Goal: Use online tool/utility: Utilize a website feature to perform a specific function

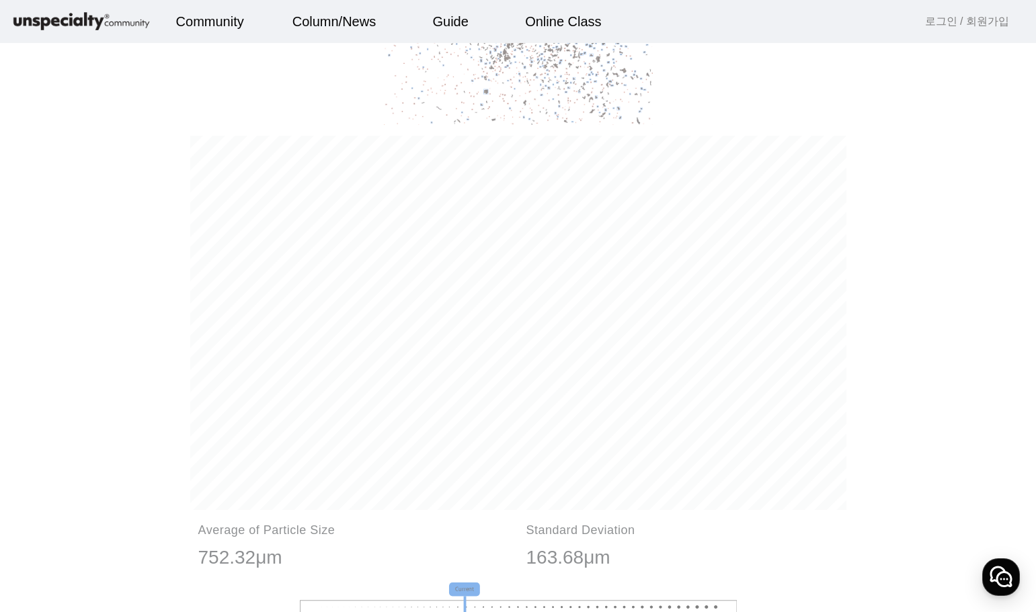
scroll to position [930, 0]
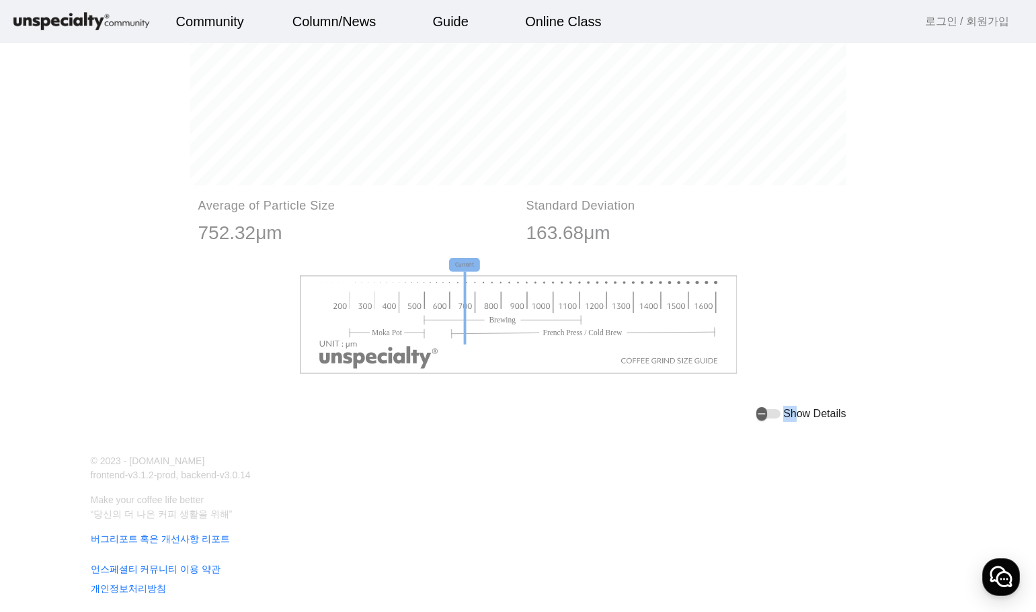
click at [795, 407] on mat-slide-toggle "Show Details" at bounding box center [800, 414] width 89 height 17
click at [781, 420] on label "Show Details" at bounding box center [813, 414] width 65 height 16
click at [778, 419] on button "Show Details" at bounding box center [768, 413] width 24 height 9
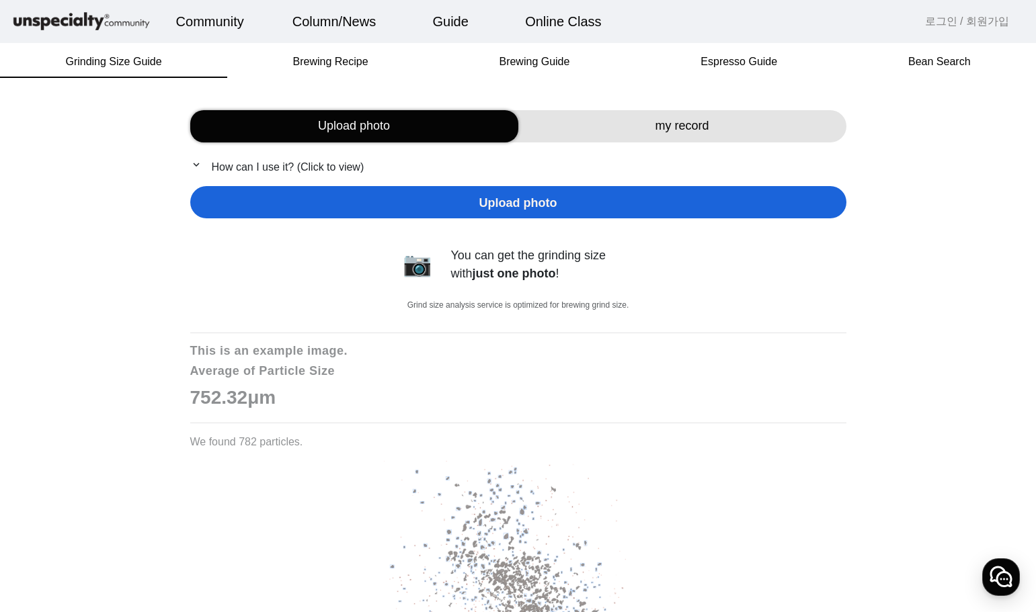
click at [234, 172] on p "expand_more How can I use it? (Click to view)" at bounding box center [518, 167] width 656 height 17
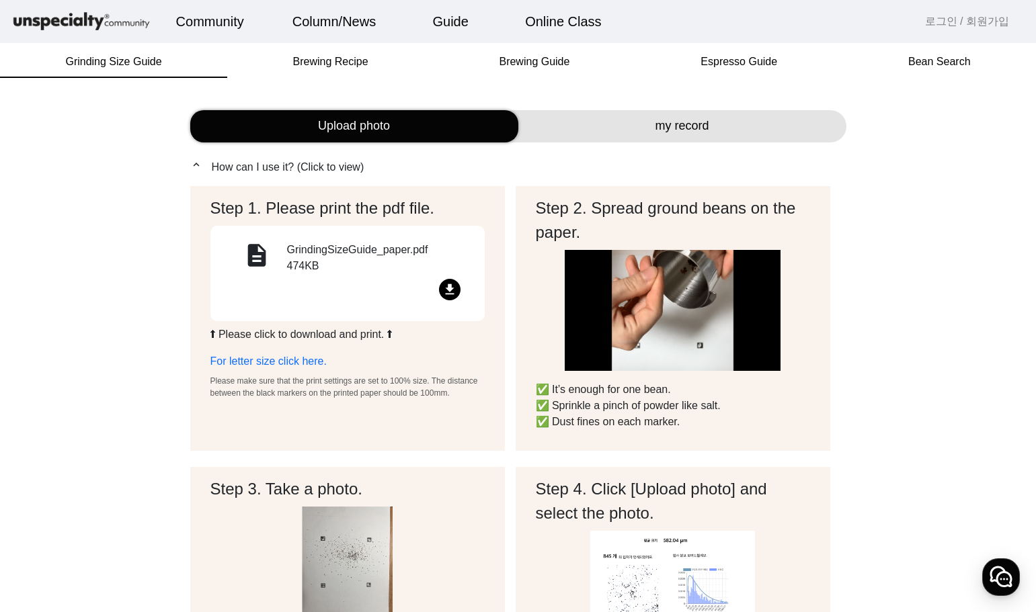
click at [287, 242] on div "GrindingSizeGuide_paper.pdf 474KB" at bounding box center [378, 260] width 182 height 37
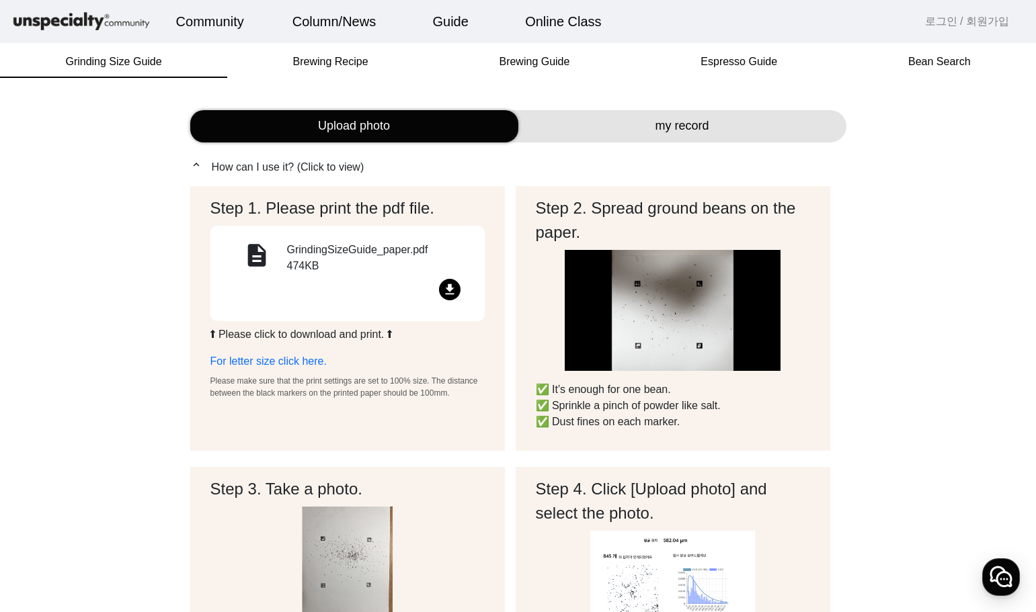
click at [421, 124] on div "Upload photo" at bounding box center [354, 126] width 328 height 32
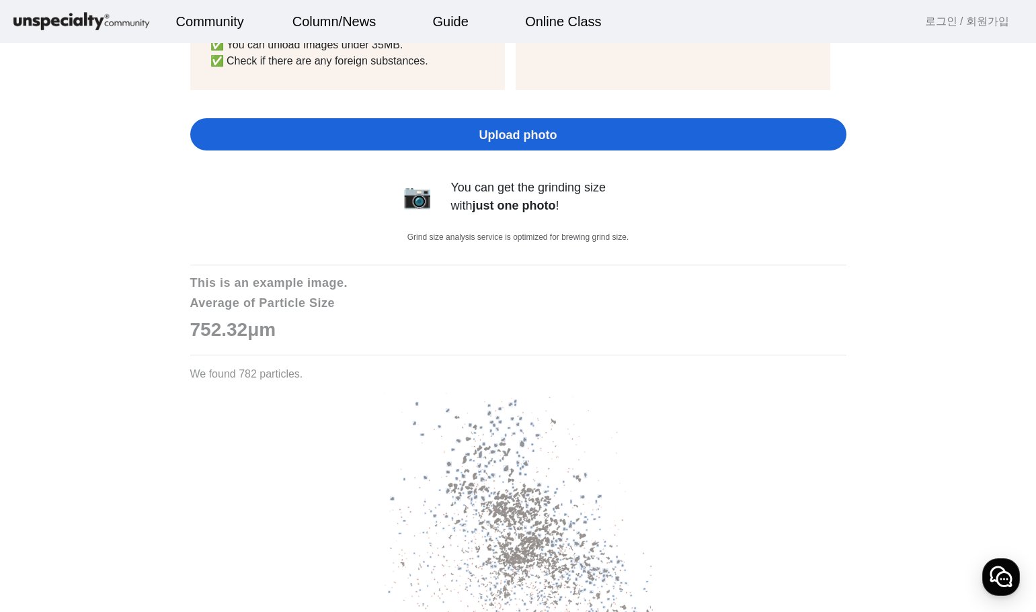
scroll to position [421, 0]
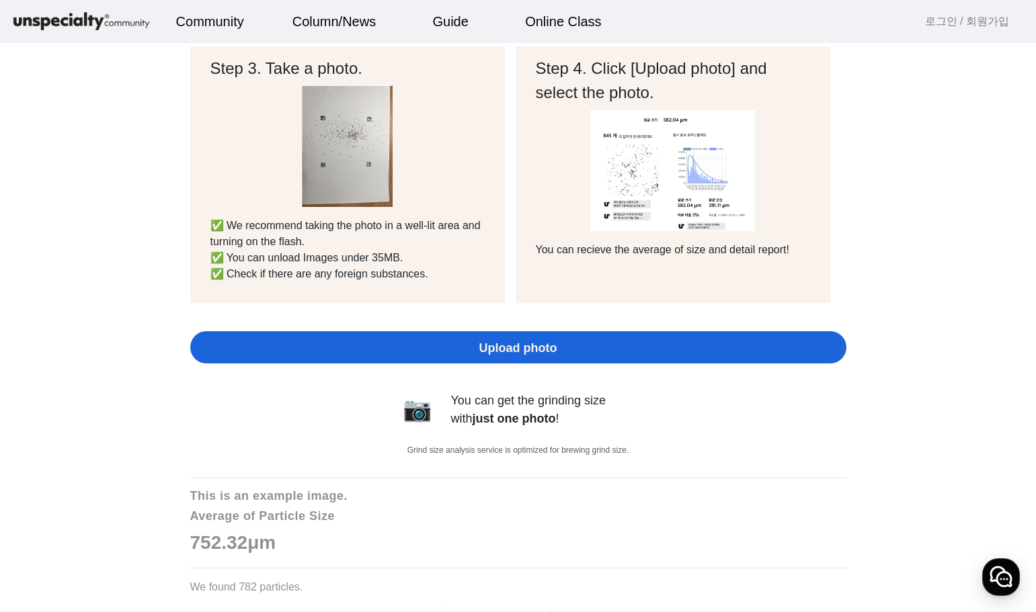
click at [521, 342] on span "Upload photo" at bounding box center [518, 348] width 78 height 18
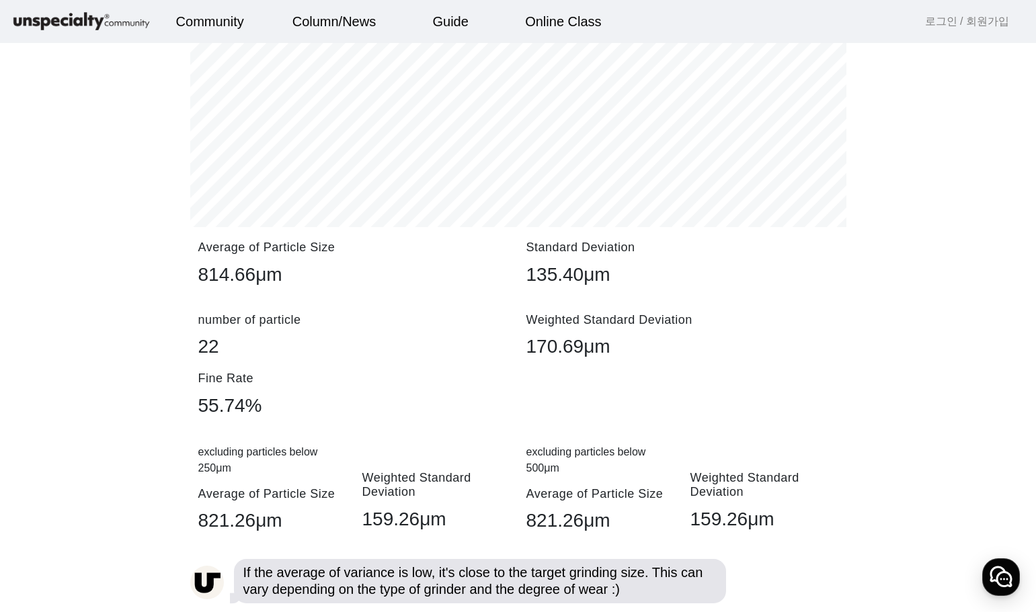
scroll to position [1564, 0]
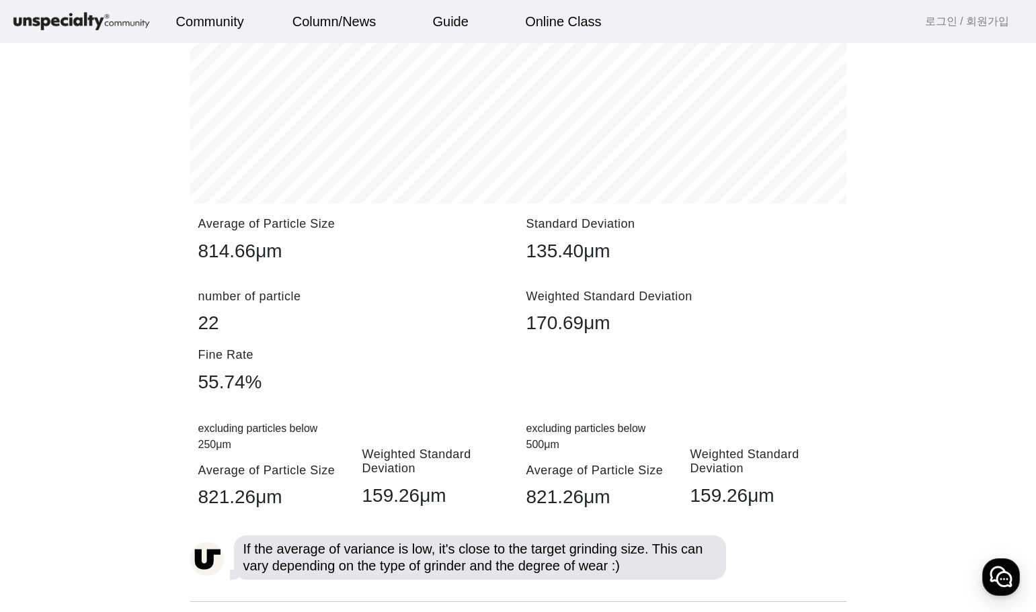
drag, startPoint x: 340, startPoint y: 296, endPoint x: 413, endPoint y: 476, distance: 194.5
click at [413, 476] on div "number of particle 22 Weighted Standard Deviation 170.69μm Fine Rate 55.74% exc…" at bounding box center [518, 406] width 656 height 233
click at [413, 476] on p "Weighted Standard Deviation" at bounding box center [436, 462] width 148 height 29
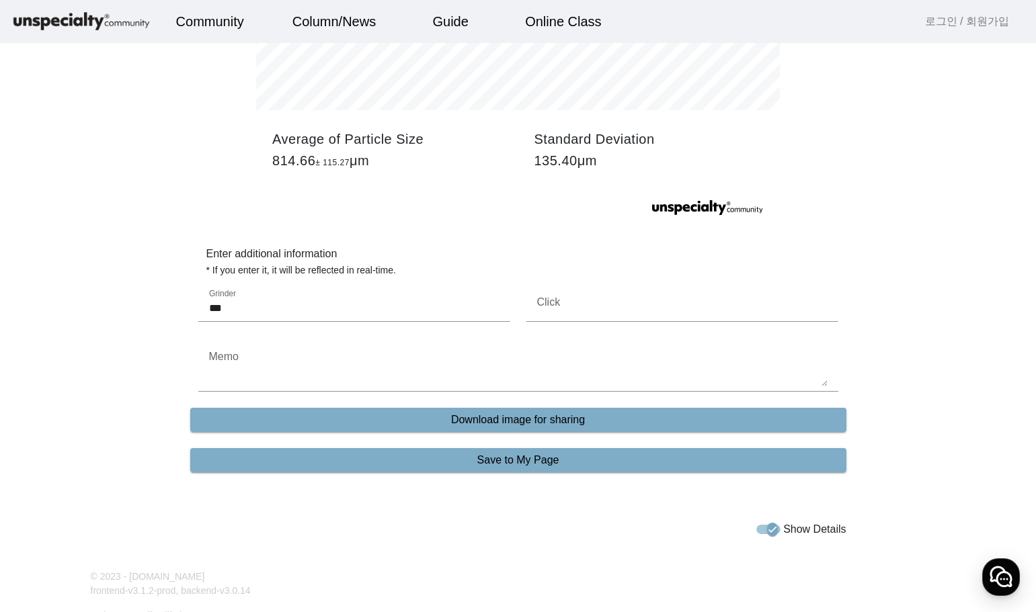
scroll to position [2842, 0]
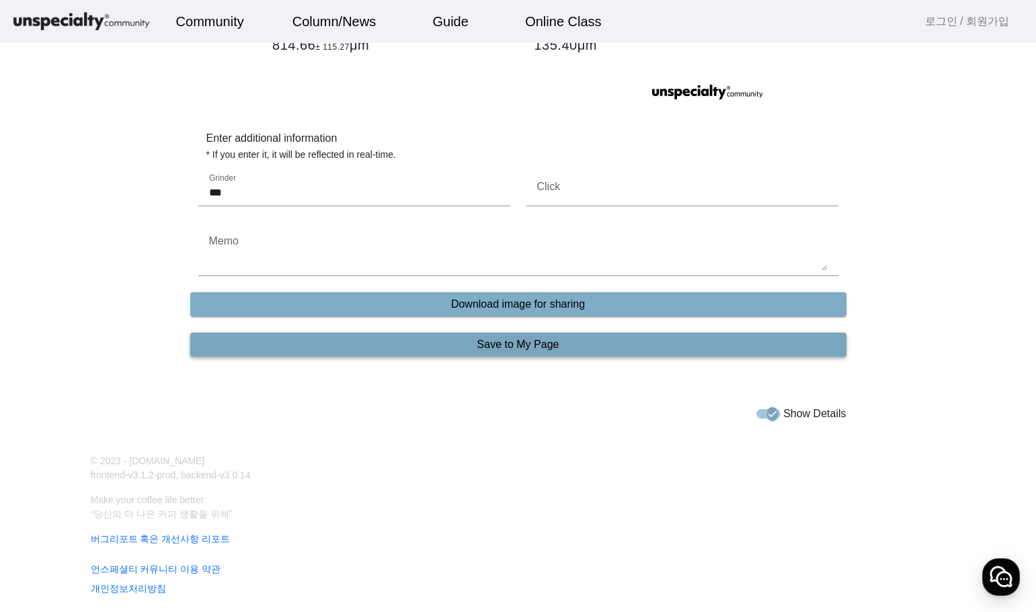
click at [649, 341] on span at bounding box center [518, 345] width 656 height 32
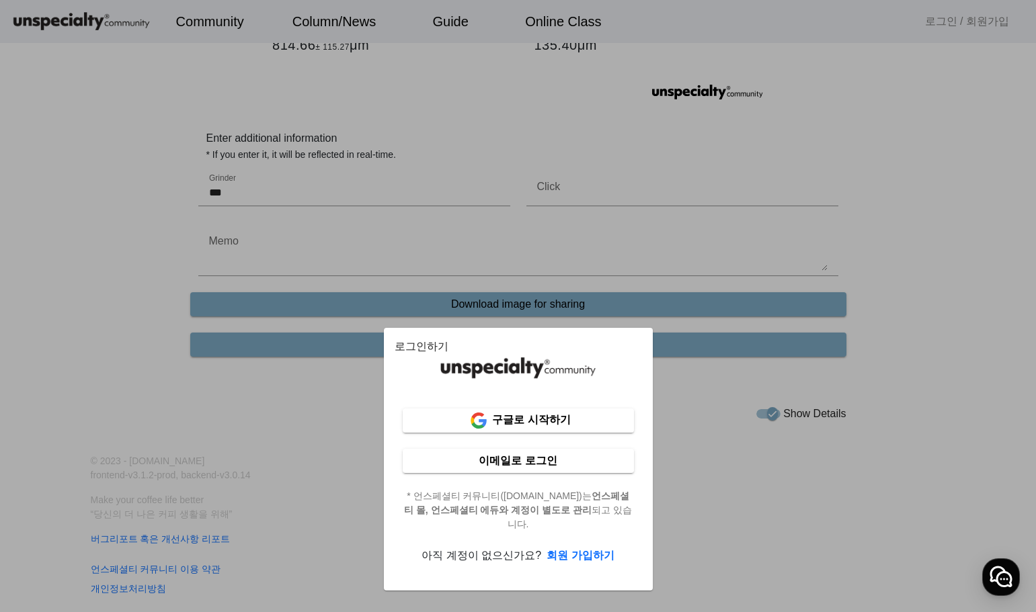
click at [574, 438] on div "구글로 시작하기 이메일로 로그인 * 언스페셜티 커뮤니티([DOMAIN_NAME])는 언스페셜티 몰, 언스페셜티 에듀와 계정이 별도로 관리 되고…" at bounding box center [518, 486] width 247 height 155
click at [577, 428] on span at bounding box center [518, 421] width 231 height 32
